Goal: Task Accomplishment & Management: Complete application form

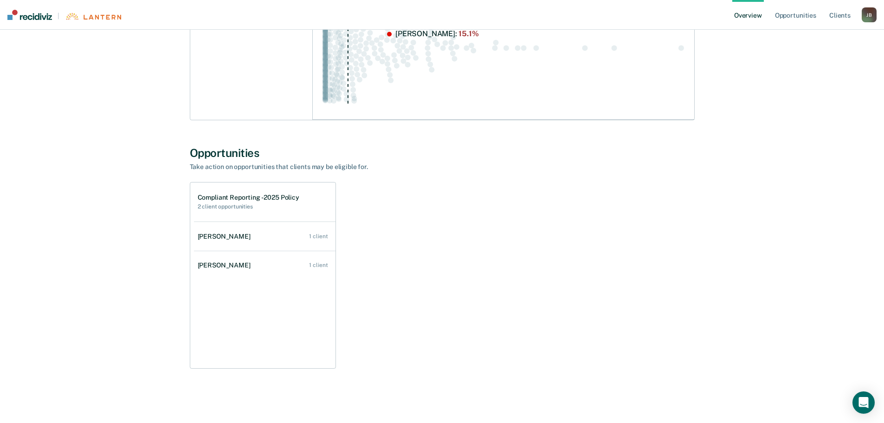
scroll to position [382, 0]
click at [787, 14] on link "Opportunities" at bounding box center [795, 15] width 45 height 30
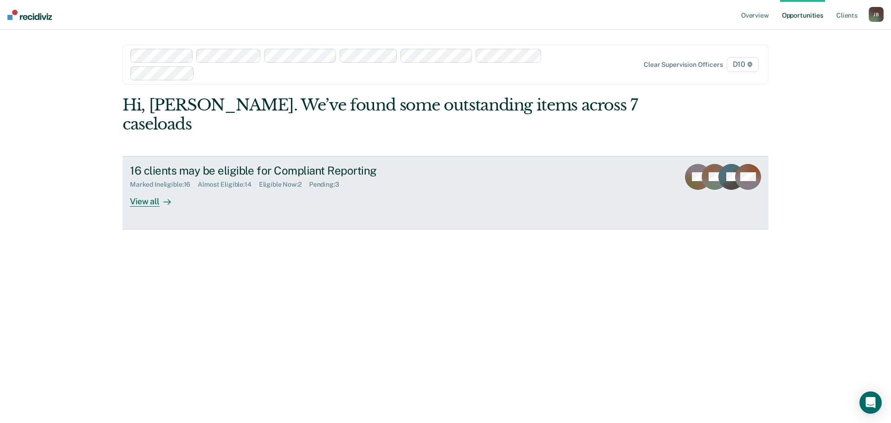
click at [325, 180] on div "Pending : 3" at bounding box center [328, 184] width 38 height 8
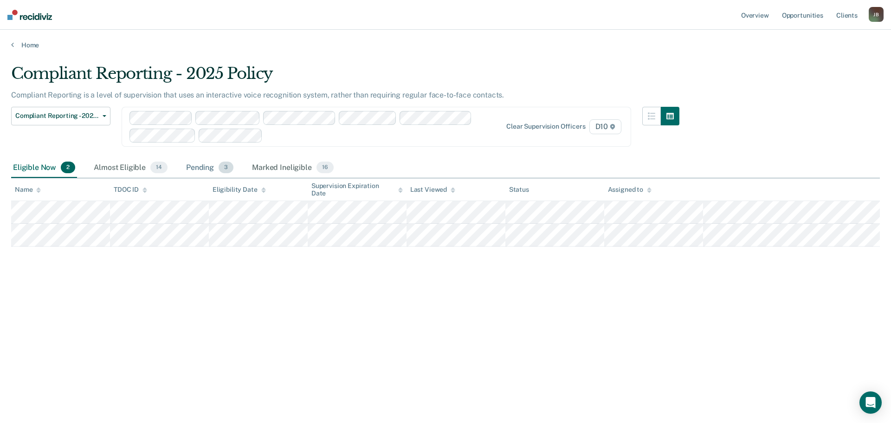
click at [198, 165] on div "Pending 3" at bounding box center [209, 168] width 51 height 20
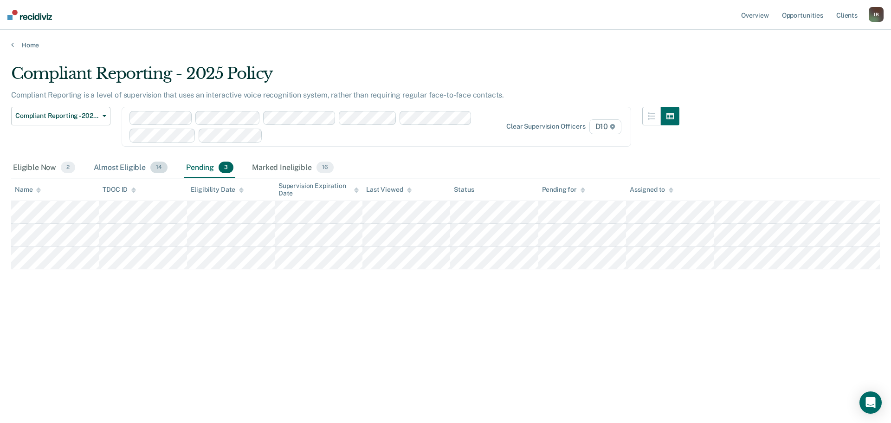
click at [123, 163] on div "Almost Eligible 14" at bounding box center [130, 168] width 77 height 20
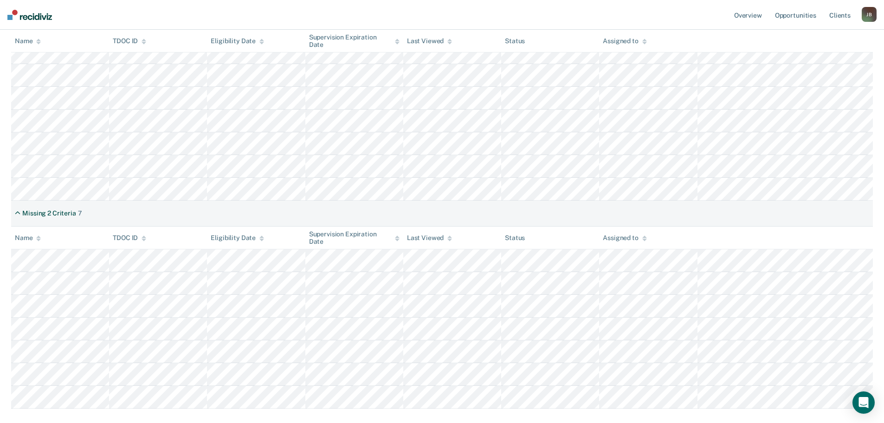
scroll to position [232, 0]
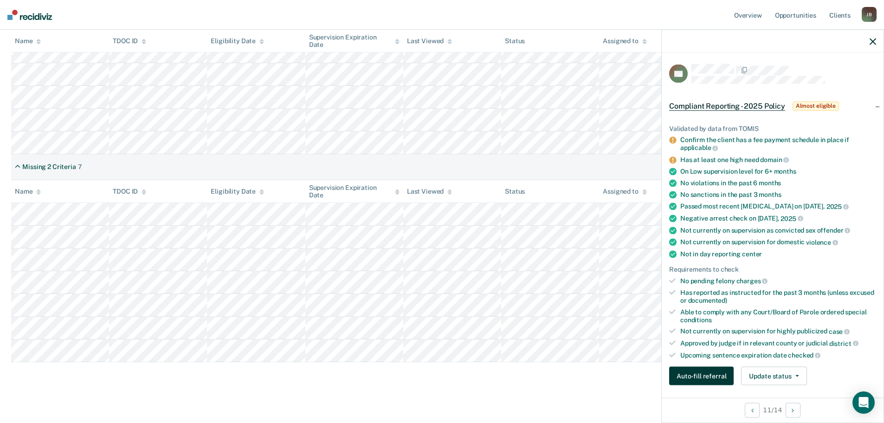
click at [700, 375] on button "Auto-fill referral" at bounding box center [701, 375] width 64 height 19
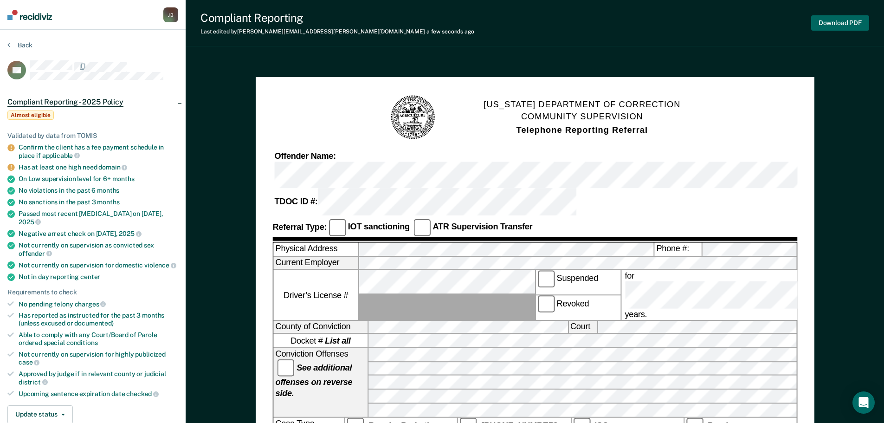
click at [847, 24] on button "Download PDF" at bounding box center [840, 22] width 58 height 15
